Goal: Check status: Check status

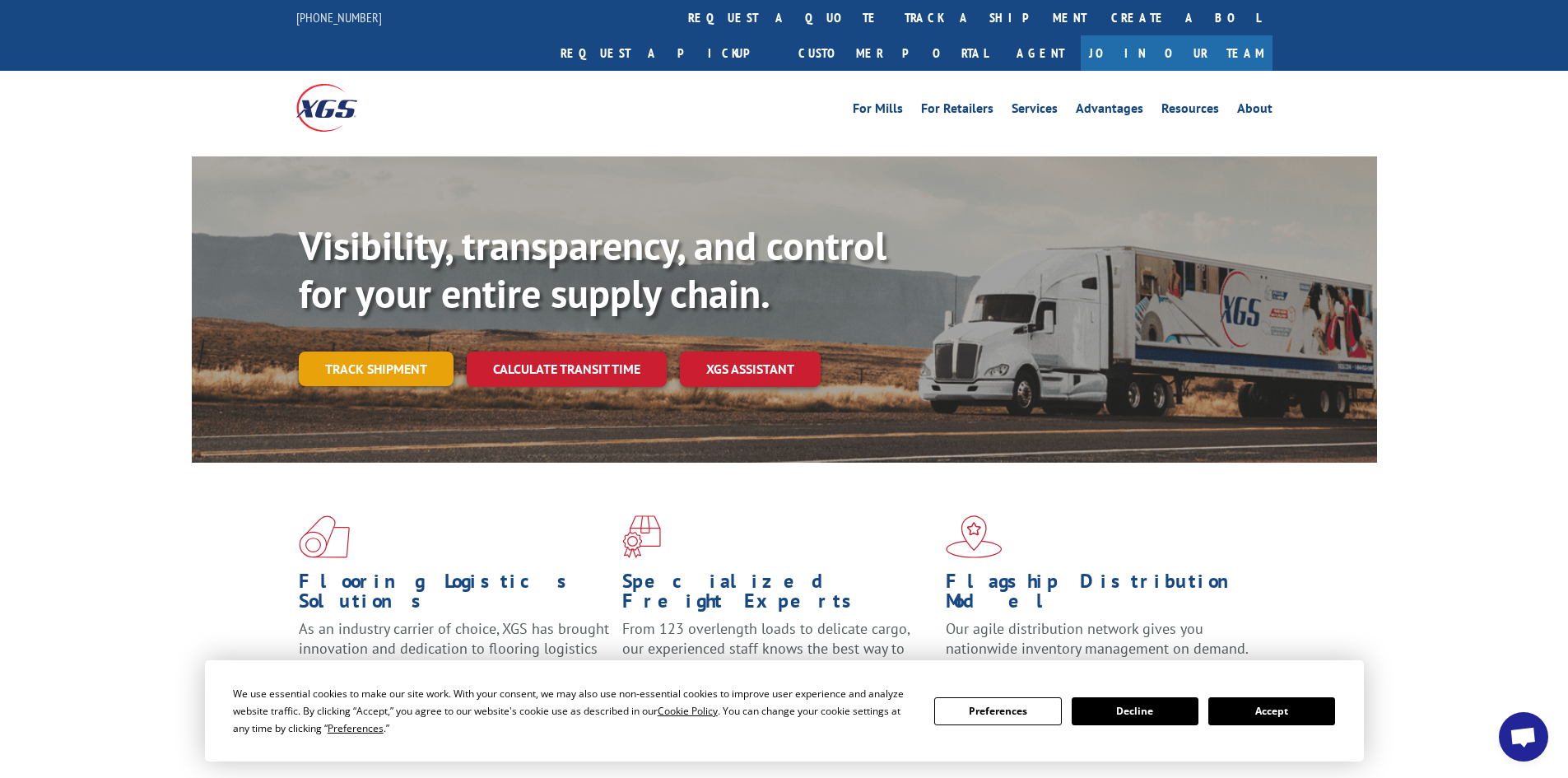
click at [369, 351] on link "Track shipment" at bounding box center [376, 369] width 155 height 35
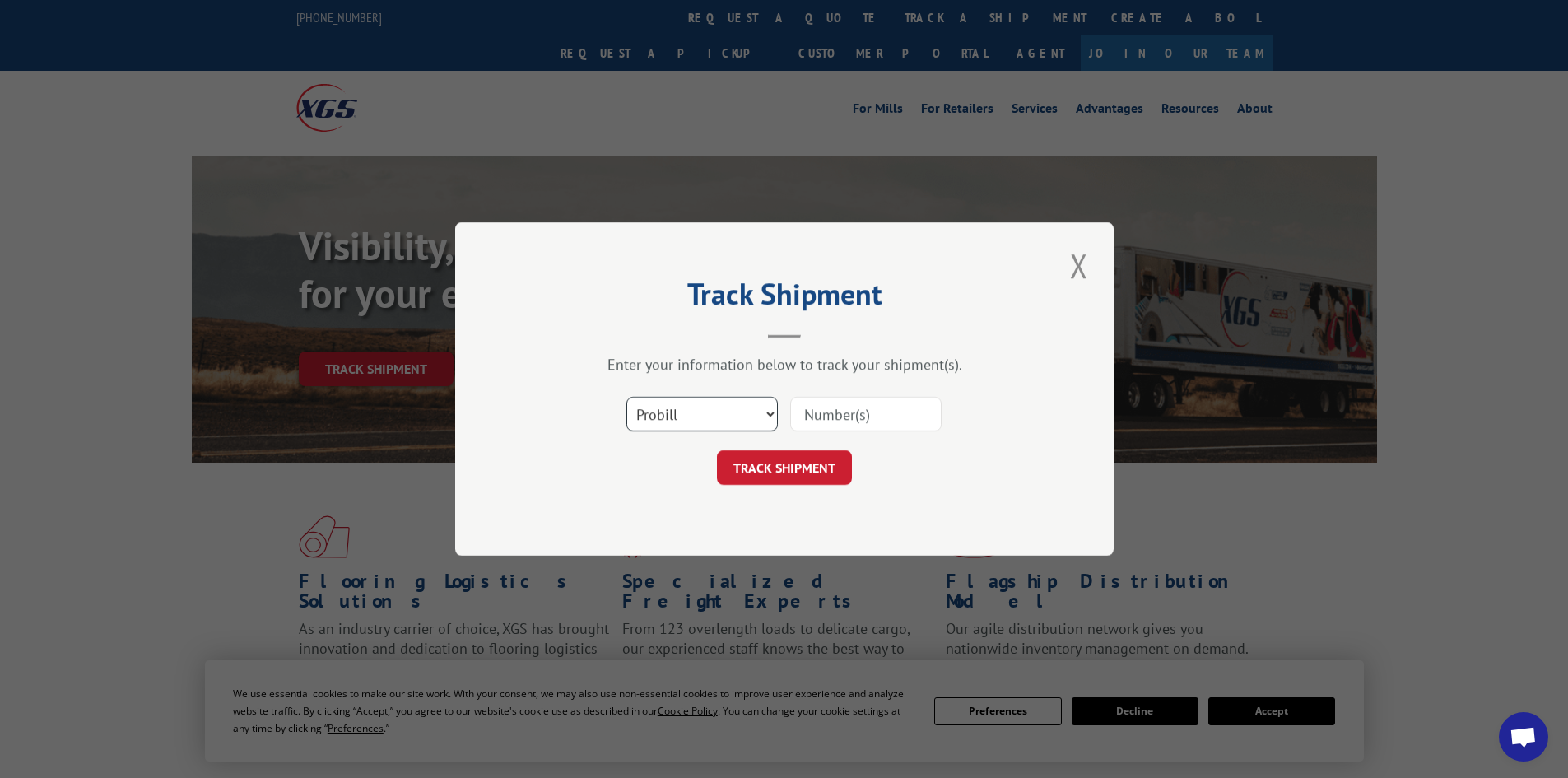
click at [702, 408] on select "Select category... Probill BOL PO" at bounding box center [703, 415] width 152 height 35
select select "bol"
click at [627, 397] on select "Select category... Probill BOL PO" at bounding box center [703, 415] width 152 height 35
drag, startPoint x: 821, startPoint y: 416, endPoint x: 822, endPoint y: 408, distance: 8.1
click at [821, 416] on input at bounding box center [866, 415] width 152 height 35
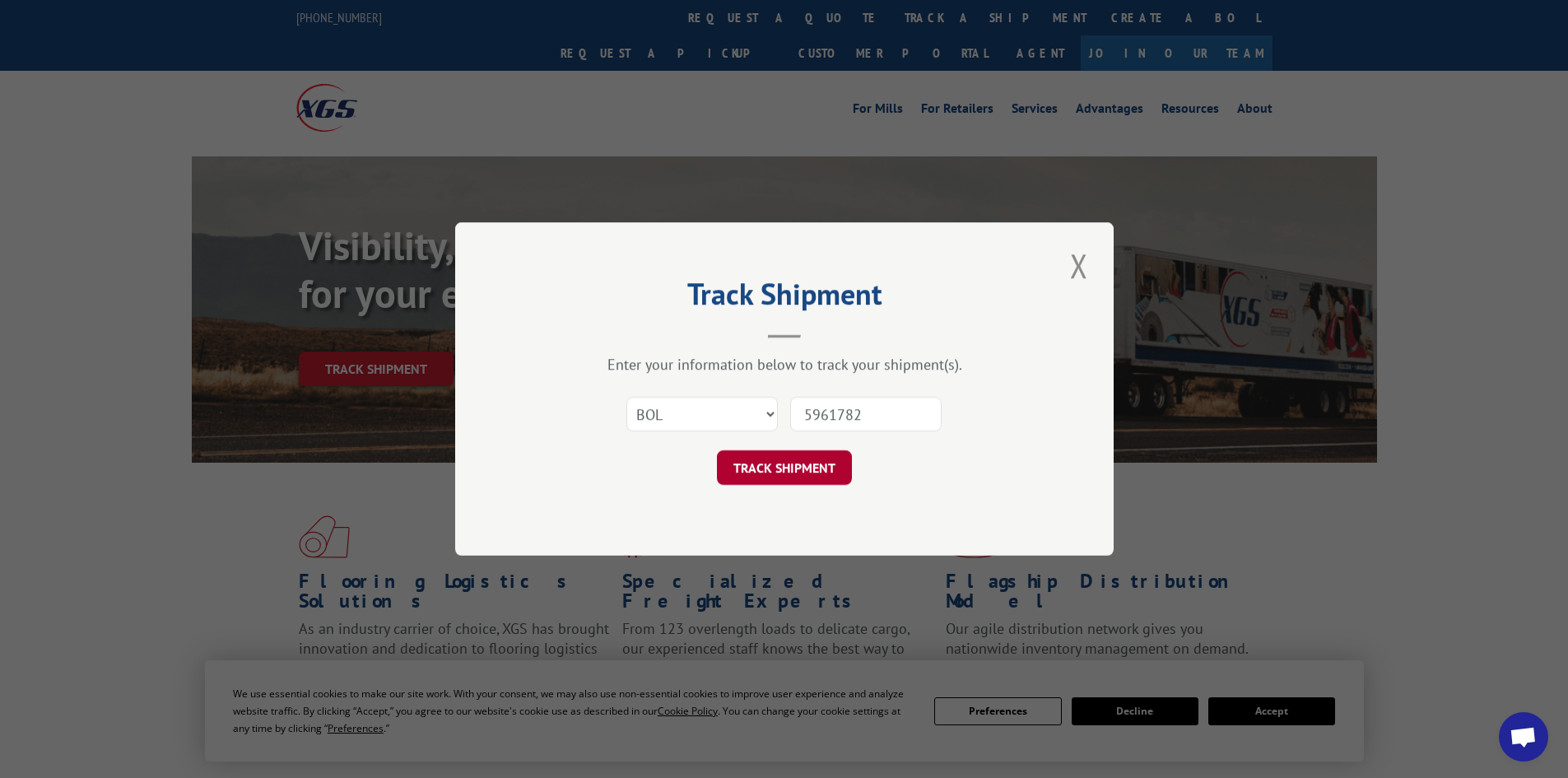
type input "5961782"
click at [781, 467] on button "TRACK SHIPMENT" at bounding box center [785, 468] width 135 height 35
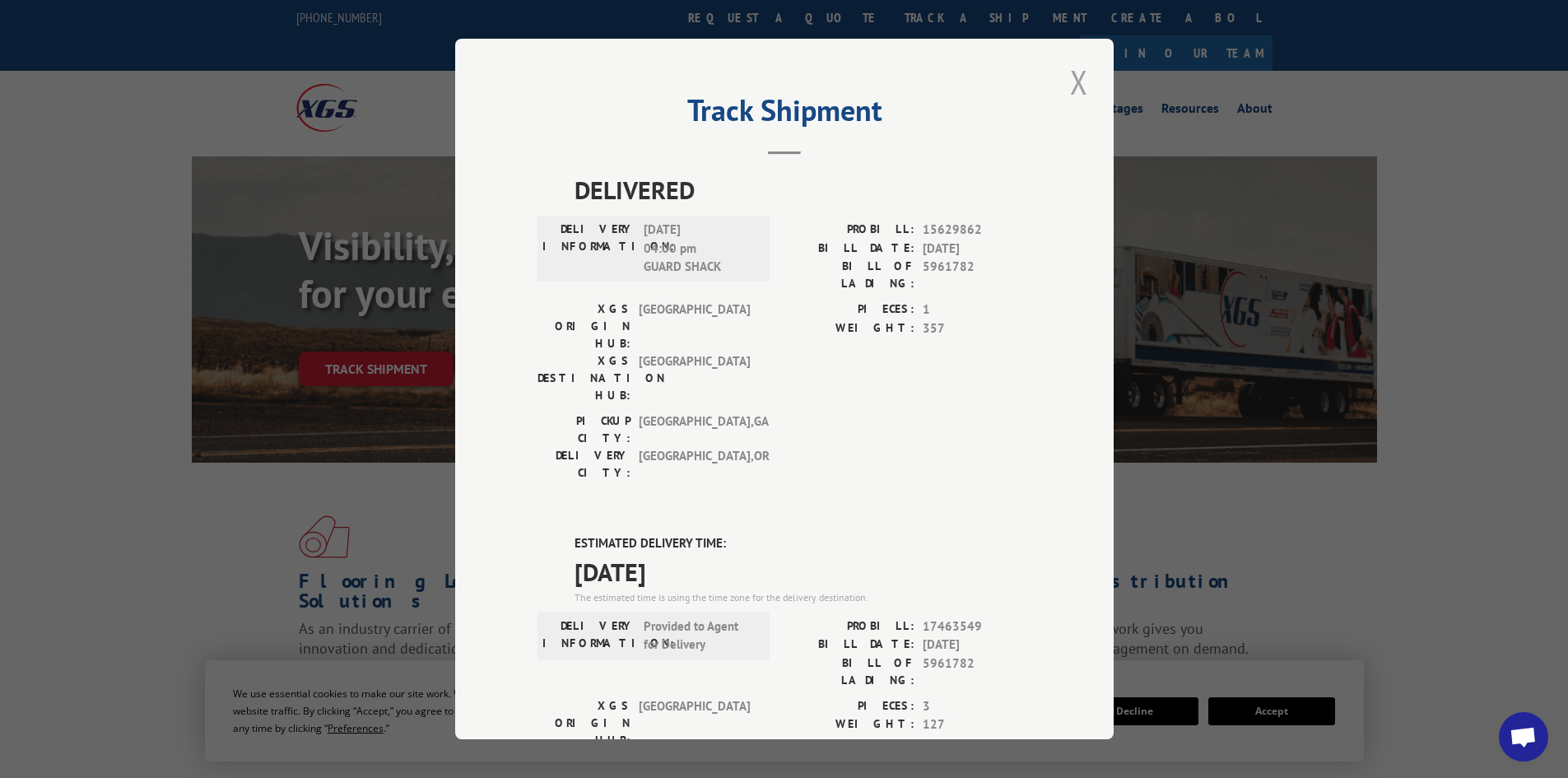
click at [1071, 71] on button "Close modal" at bounding box center [1079, 81] width 28 height 45
